Goal: Transaction & Acquisition: Purchase product/service

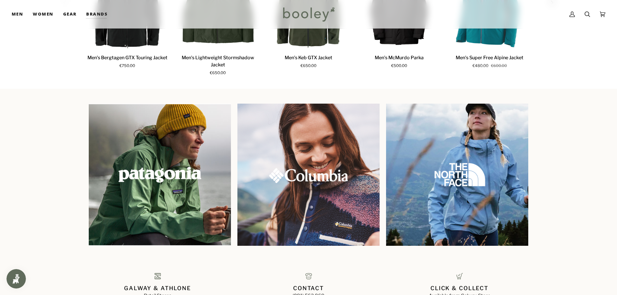
scroll to position [390, 0]
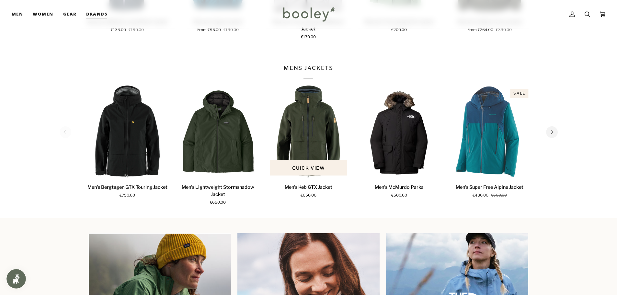
click at [305, 185] on p "Men's Keb GTX Jacket" at bounding box center [309, 187] width 48 height 7
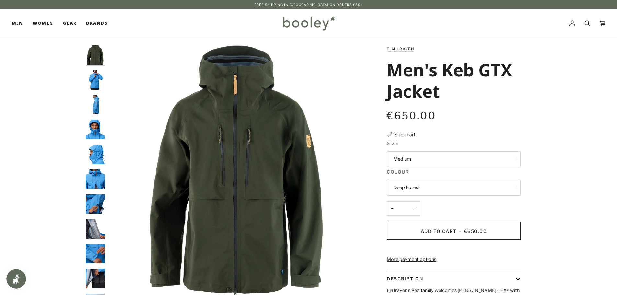
click at [92, 79] on img "Fjallraven Men's Keb GTX Jacket - Booley Galway" at bounding box center [95, 79] width 19 height 19
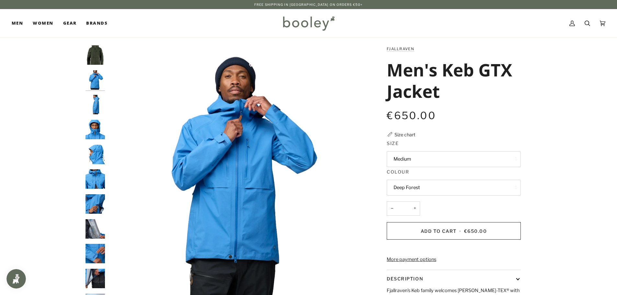
click at [463, 184] on button "Deep Forest" at bounding box center [454, 188] width 134 height 16
click at [396, 53] on div "Fjallraven" at bounding box center [454, 52] width 134 height 14
click at [396, 49] on link "Fjallraven" at bounding box center [401, 49] width 28 height 5
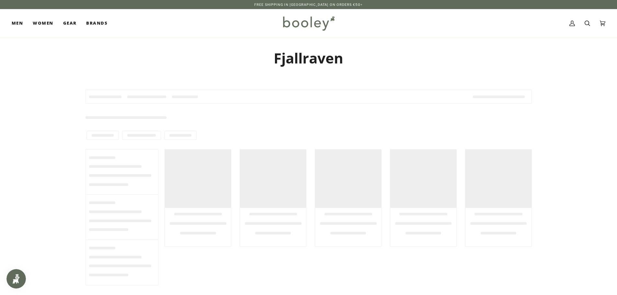
type input "**********"
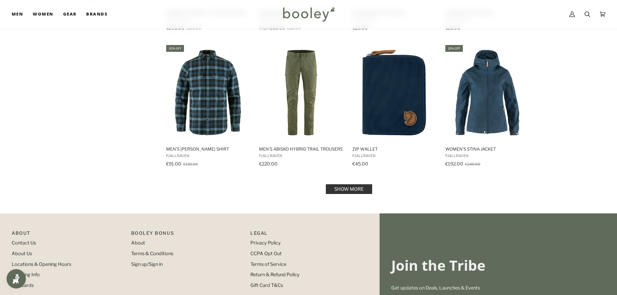
scroll to position [680, 0]
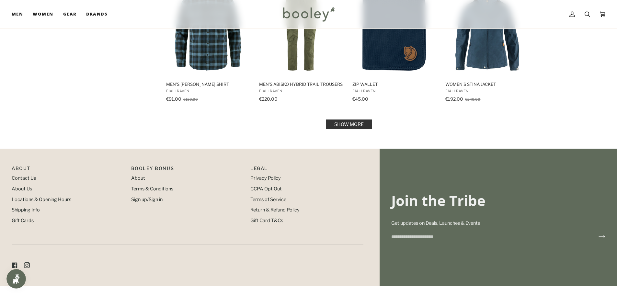
click at [364, 129] on link "Show more" at bounding box center [349, 125] width 46 height 10
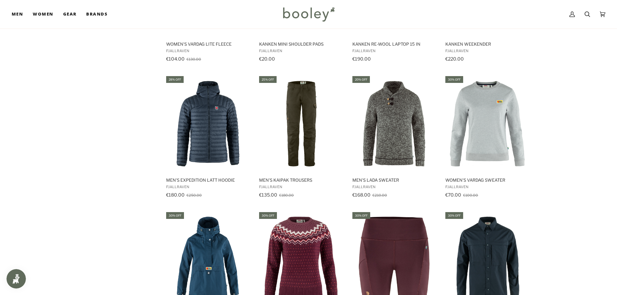
scroll to position [1231, 0]
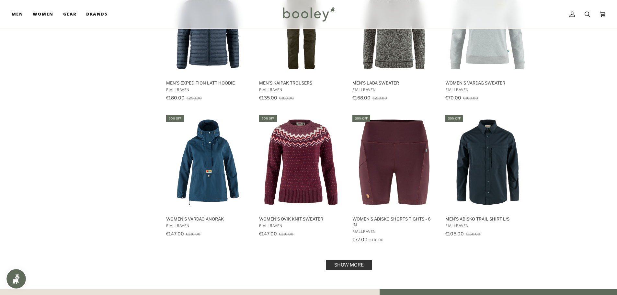
click at [341, 262] on link "Show more" at bounding box center [349, 265] width 46 height 10
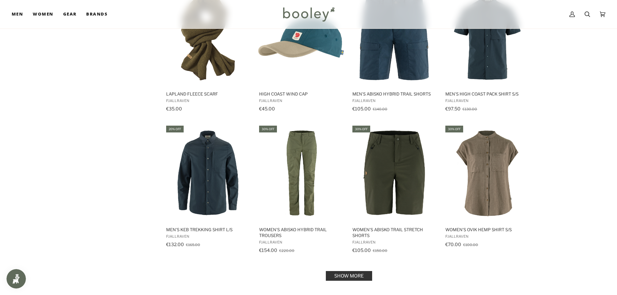
scroll to position [2009, 0]
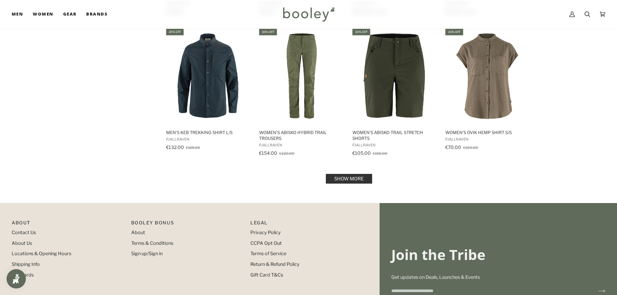
click at [358, 178] on link "Show more" at bounding box center [349, 179] width 46 height 10
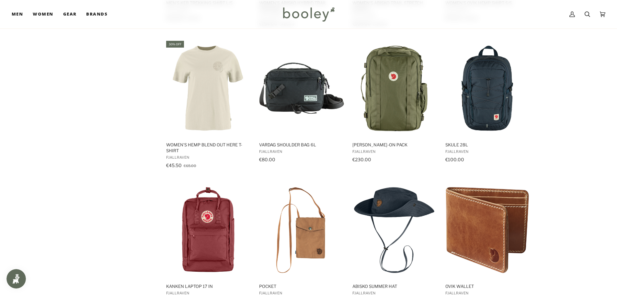
scroll to position [1976, 0]
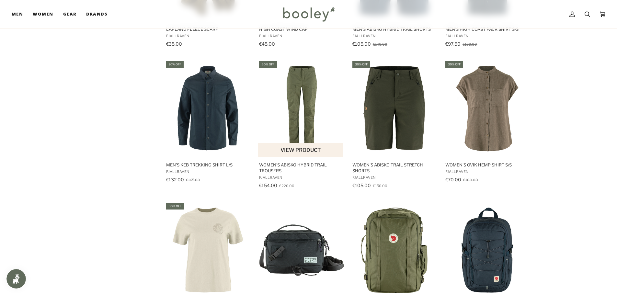
click at [327, 103] on img "Women's Abisko Hybrid Trail Trousers" at bounding box center [301, 109] width 86 height 86
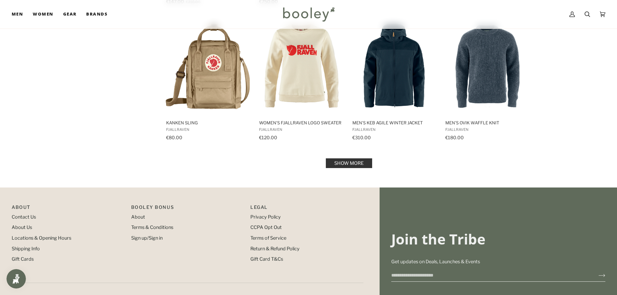
scroll to position [2785, 0]
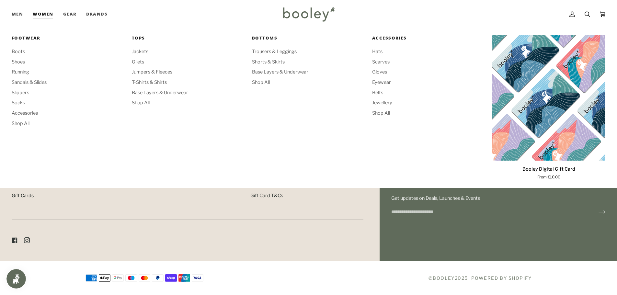
click at [40, 15] on link "Women" at bounding box center [43, 14] width 30 height 29
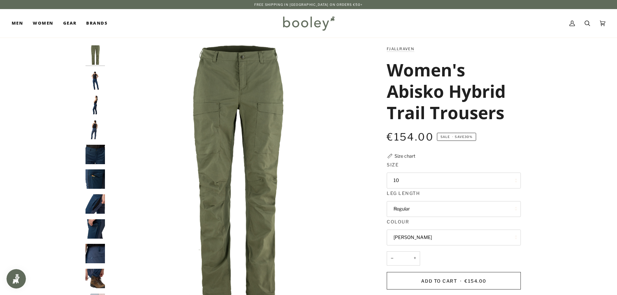
click at [421, 182] on button "10" at bounding box center [454, 181] width 134 height 16
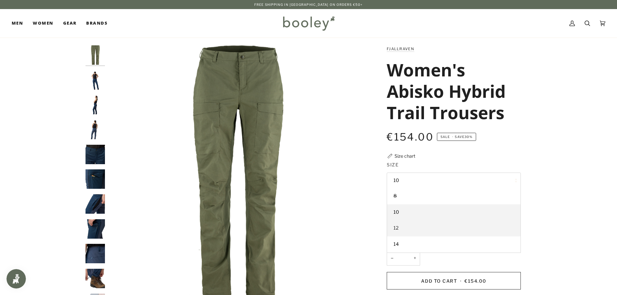
click at [417, 227] on link "12" at bounding box center [453, 228] width 133 height 16
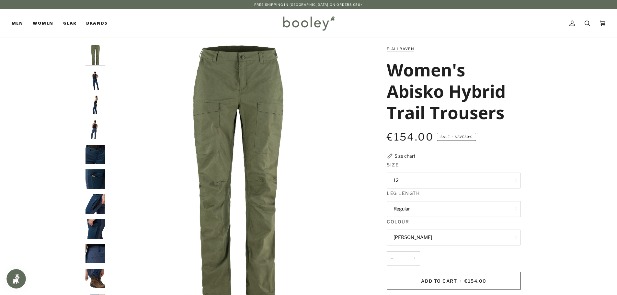
click at [410, 177] on button "12" at bounding box center [454, 181] width 134 height 16
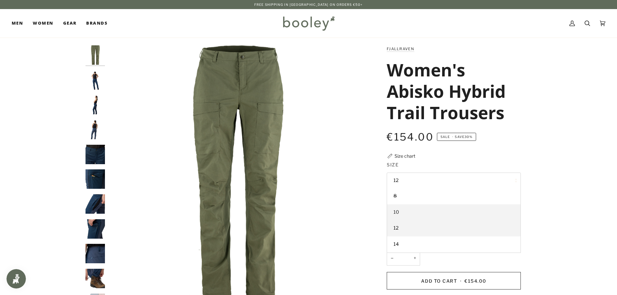
click at [410, 213] on link "10" at bounding box center [453, 212] width 133 height 16
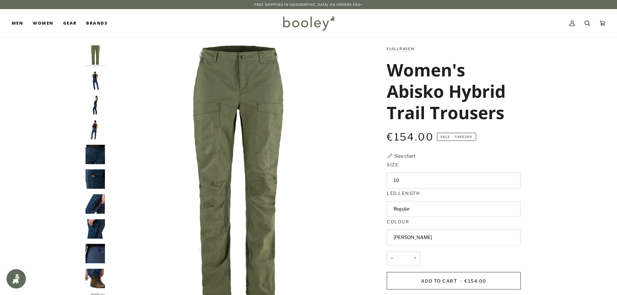
click at [410, 211] on button "Regular" at bounding box center [454, 209] width 134 height 16
click at [373, 224] on div "Fjallraven Women's Abisko Hybrid Trail Trousers €154.00 Sale • Save 30% Size ch…" at bounding box center [448, 241] width 168 height 393
click at [437, 235] on button "Laurel Green" at bounding box center [454, 238] width 134 height 16
click at [98, 157] on img "Fjallraven Women's Abisko Hybrid Trail Trousers - Booley Galway" at bounding box center [95, 154] width 19 height 19
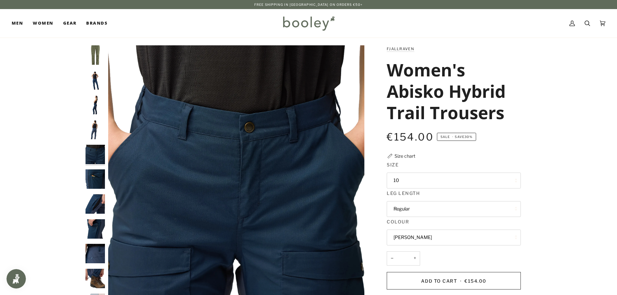
click at [95, 174] on img "Fjallraven Women's Abisko Hybrid Trail Trousers - Booley Galway" at bounding box center [95, 178] width 19 height 19
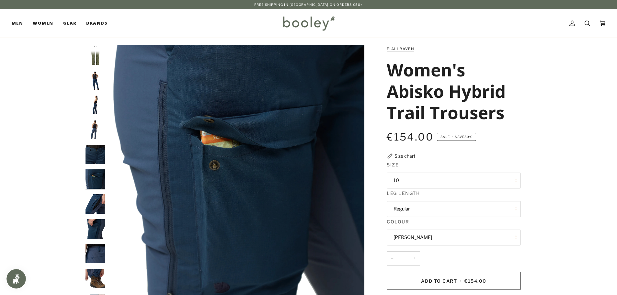
scroll to position [6, 0]
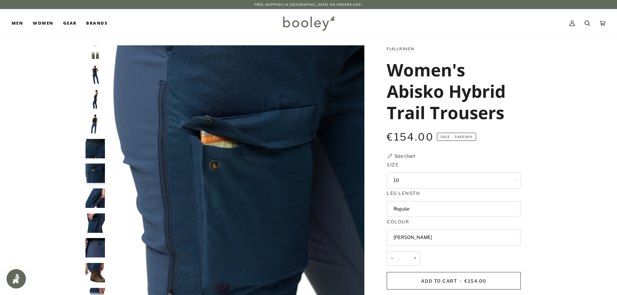
click at [96, 192] on img "Fjallraven Women's Abisko Hybrid Trail Trousers - Booley Galway" at bounding box center [95, 198] width 19 height 19
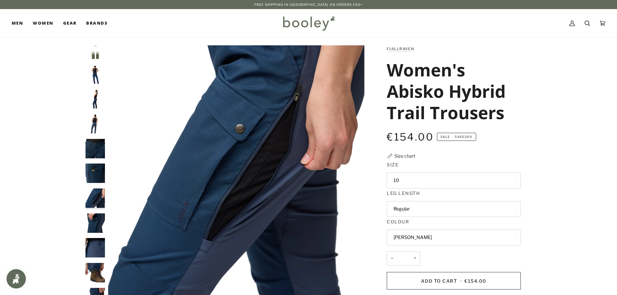
scroll to position [17, 0]
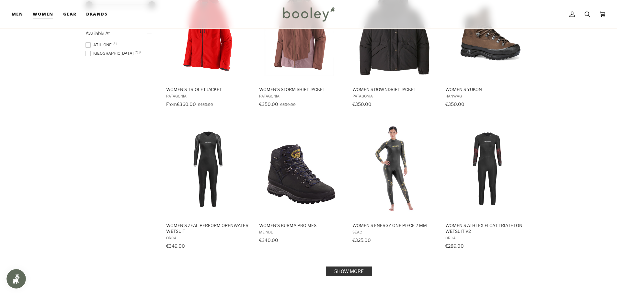
scroll to position [616, 0]
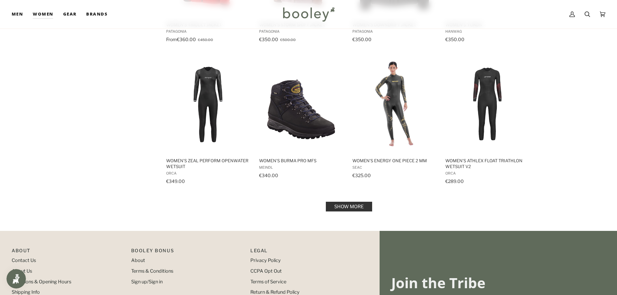
click at [358, 212] on link "Show more" at bounding box center [349, 207] width 46 height 10
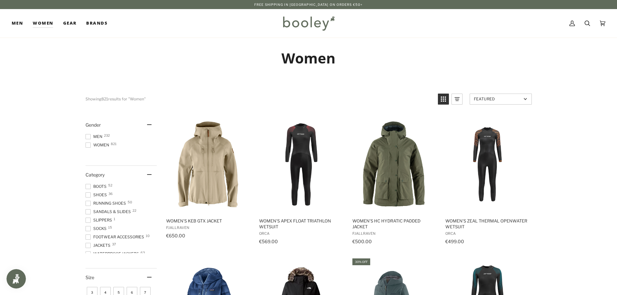
click at [306, 22] on img at bounding box center [308, 23] width 57 height 19
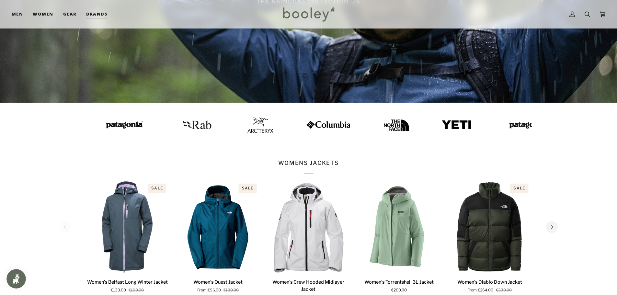
scroll to position [194, 0]
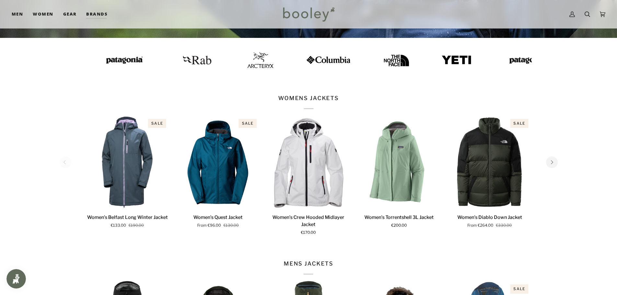
click at [380, 61] on img at bounding box center [386, 60] width 26 height 26
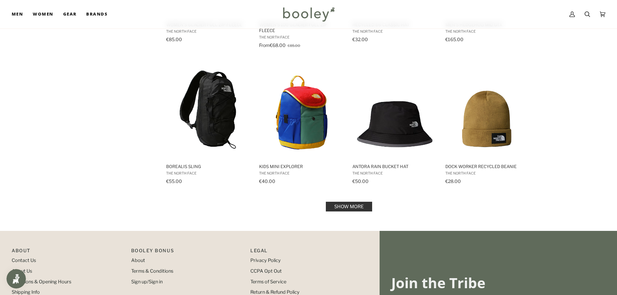
scroll to position [723, 0]
